Goal: Task Accomplishment & Management: Manage account settings

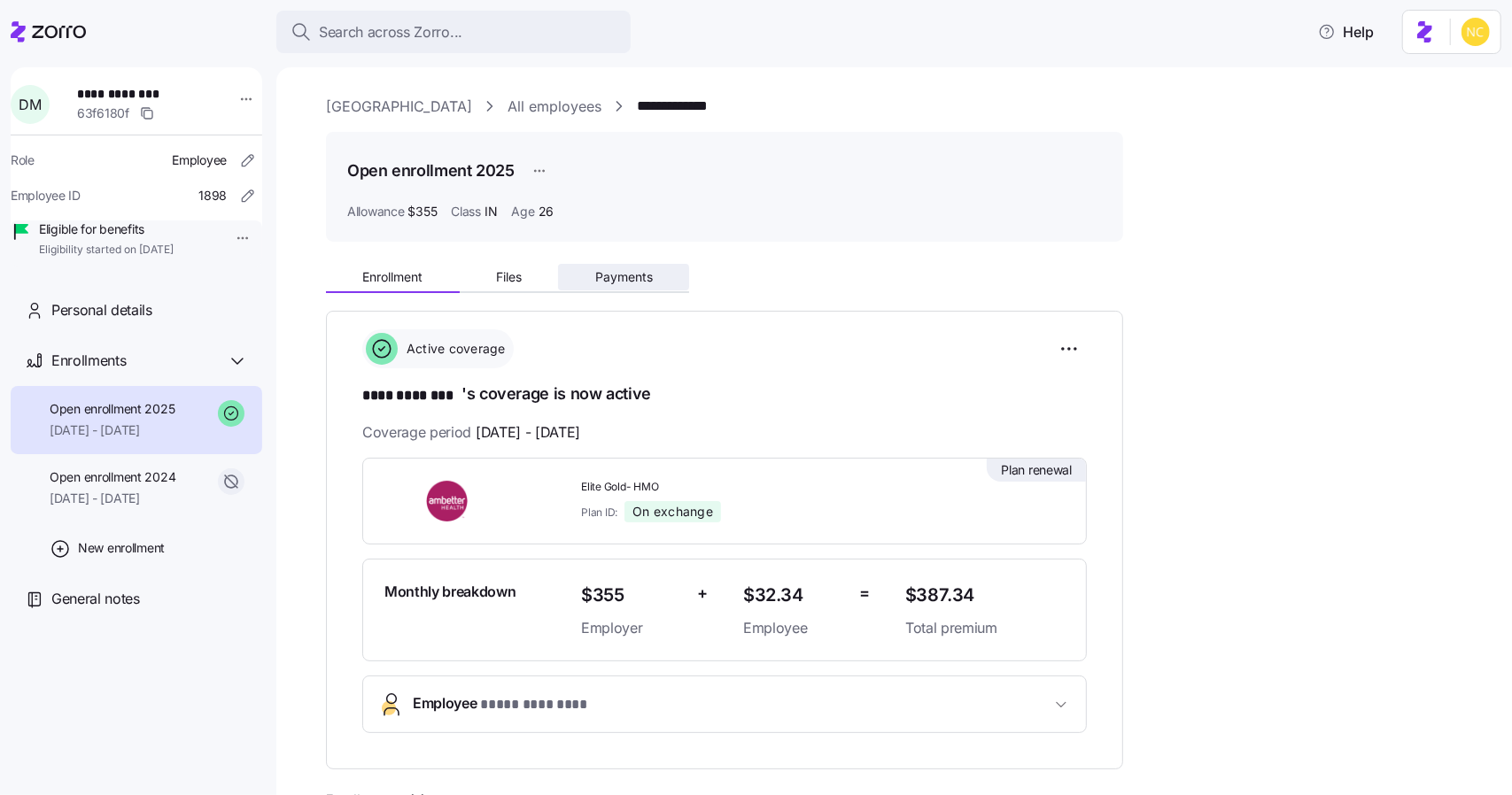
click at [580, 279] on button "Payments" at bounding box center [623, 276] width 131 height 26
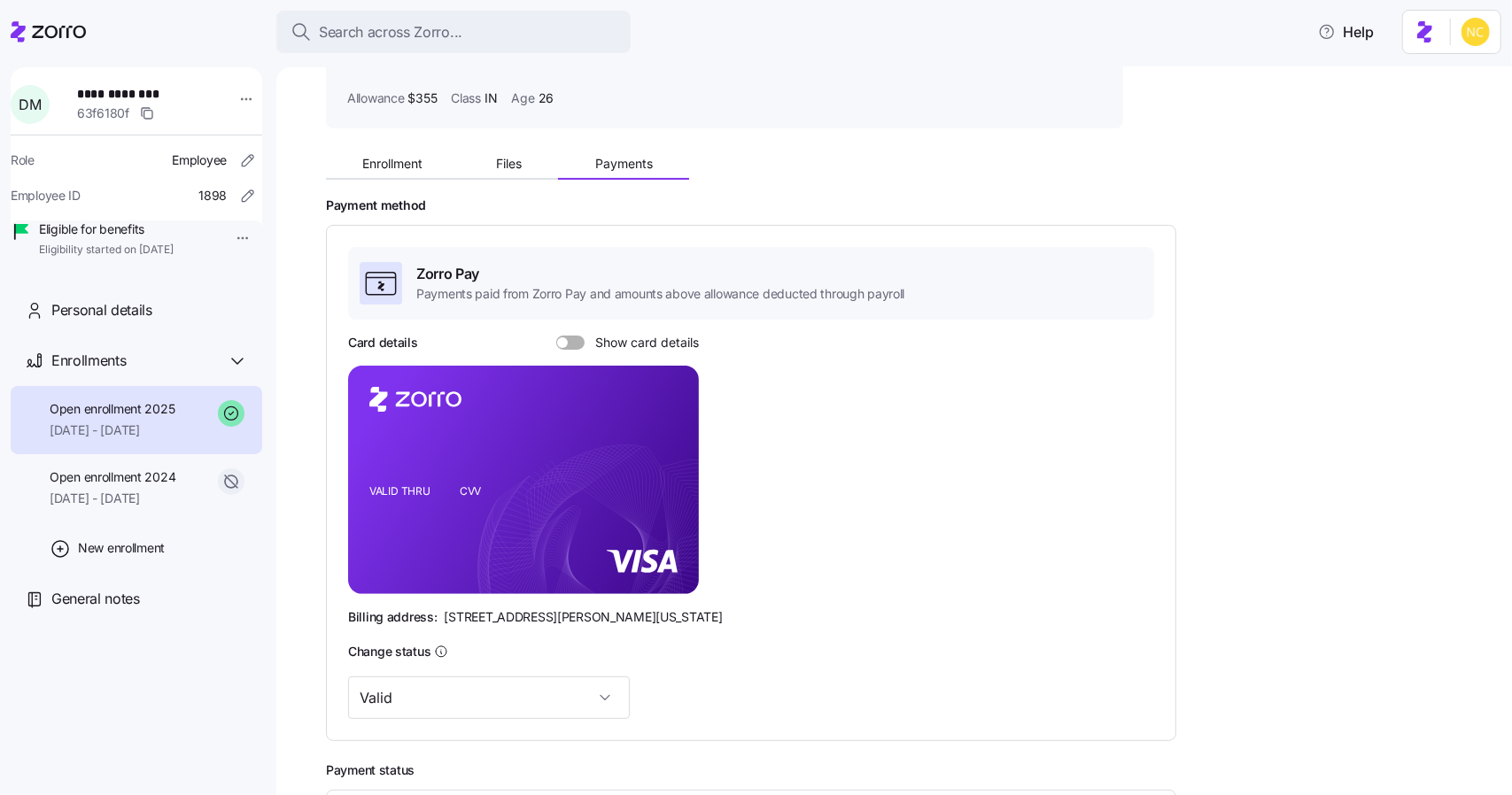
scroll to position [51, 0]
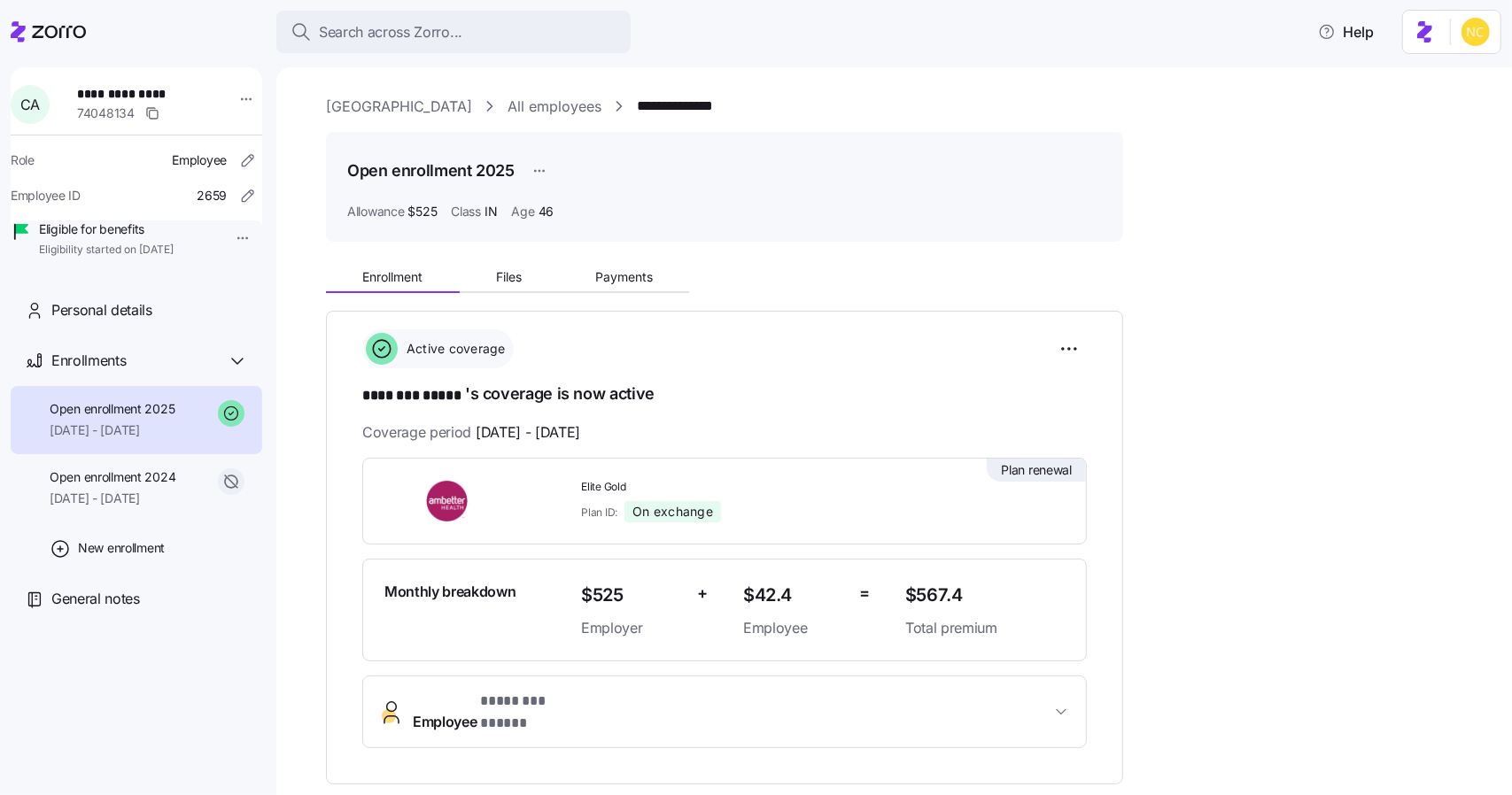
click at [639, 259] on div "Enrollment Files Payments" at bounding box center [724, 274] width 797 height 37
click at [639, 267] on button "Payments" at bounding box center [623, 276] width 131 height 26
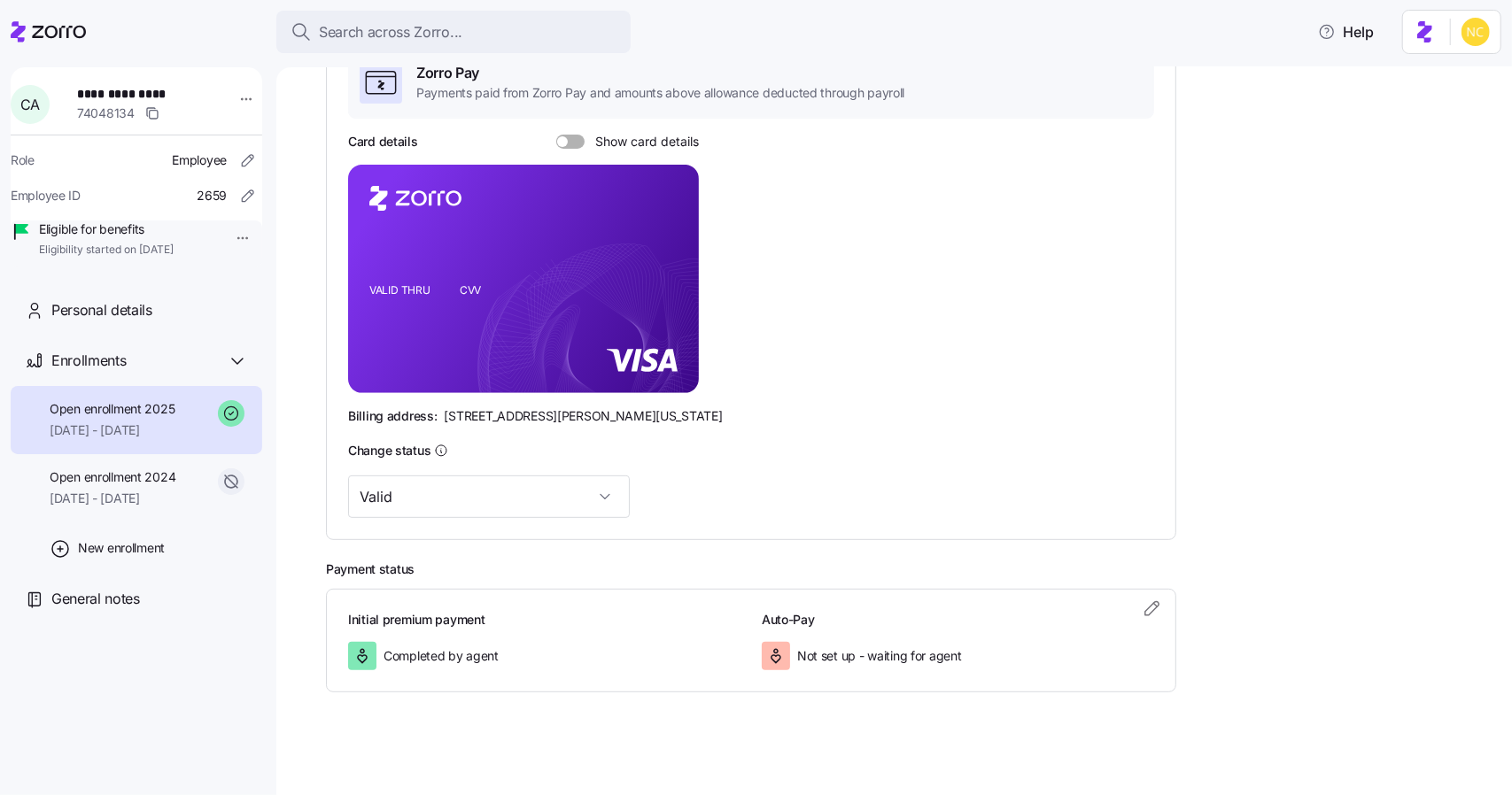
scroll to position [316, 0]
click at [1158, 606] on icon "button" at bounding box center [1153, 607] width 22 height 22
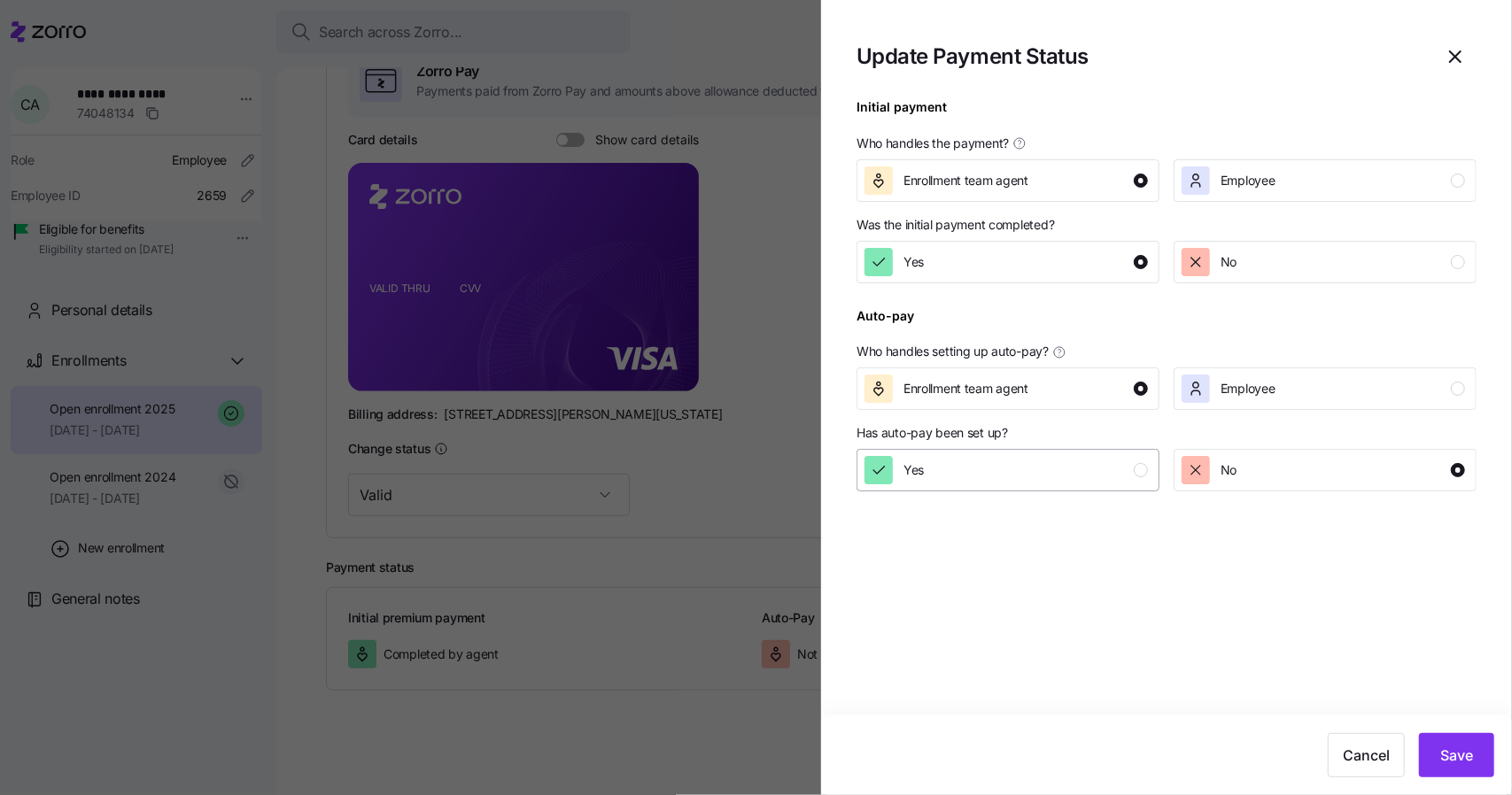
click at [1024, 460] on div "Yes" at bounding box center [1006, 470] width 284 height 28
click at [1433, 750] on button "Save" at bounding box center [1456, 755] width 75 height 44
